Goal: Check status

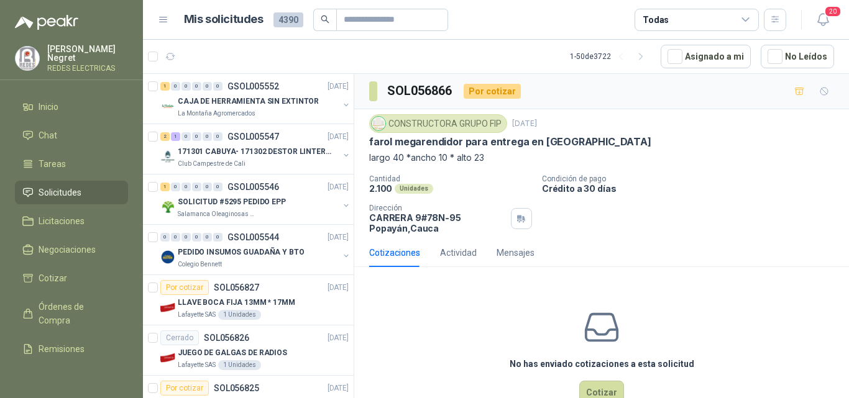
click at [172, 60] on icon "button" at bounding box center [170, 56] width 9 height 6
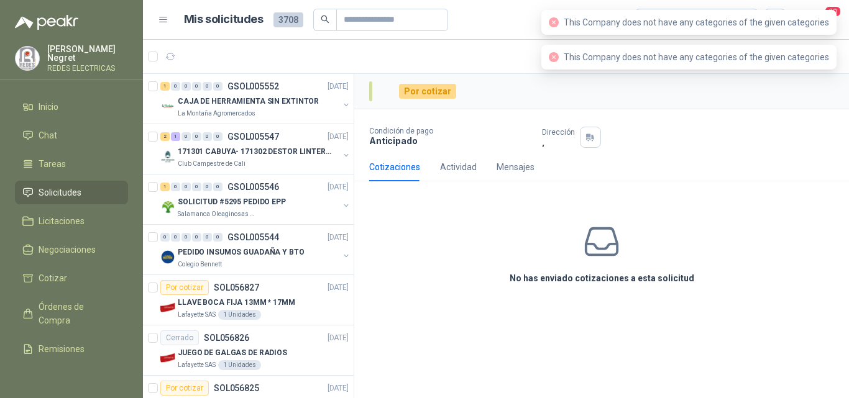
click at [559, 23] on icon "close-circle" at bounding box center [554, 22] width 10 height 10
click at [557, 58] on icon "close-circle" at bounding box center [554, 57] width 10 height 10
click at [661, 78] on div "Por cotizar" at bounding box center [601, 91] width 495 height 35
click at [568, 21] on span "This Company does not have any categories of the given categories" at bounding box center [696, 22] width 265 height 10
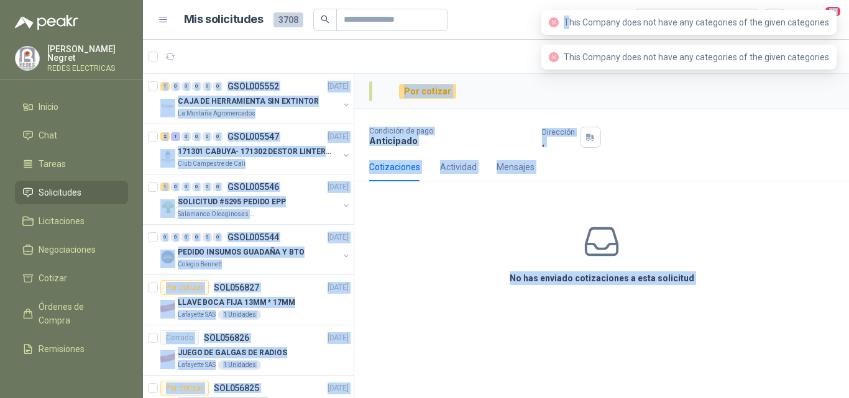
drag, startPoint x: 572, startPoint y: 22, endPoint x: 837, endPoint y: 34, distance: 264.4
click at [837, 34] on body "Julián Negret REDES ELECTRICAS Inicio Chat Tareas Solicitudes Licitaciones Nego…" at bounding box center [424, 199] width 849 height 398
click at [825, 122] on div "Condición de pago Anticipado Dirección ," at bounding box center [601, 131] width 465 height 34
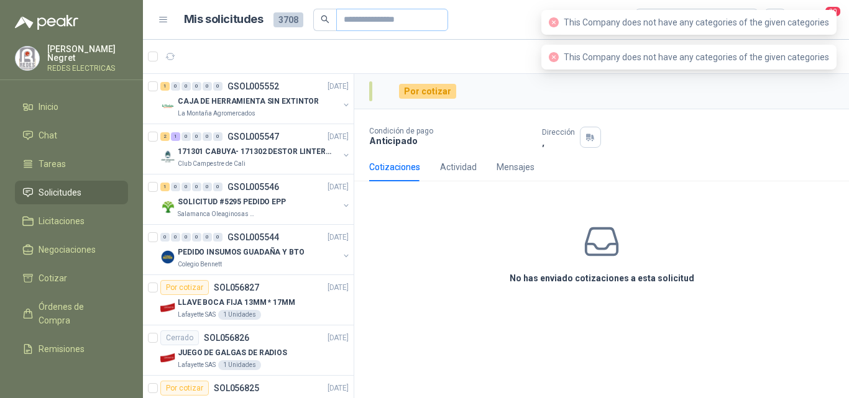
click at [448, 20] on span at bounding box center [392, 20] width 112 height 22
drag, startPoint x: 451, startPoint y: 61, endPoint x: 401, endPoint y: 50, distance: 50.8
click at [448, 61] on article "1 - 50 de 3473 Asignado a mi No Leídos" at bounding box center [496, 57] width 706 height 34
